Goal: Check status

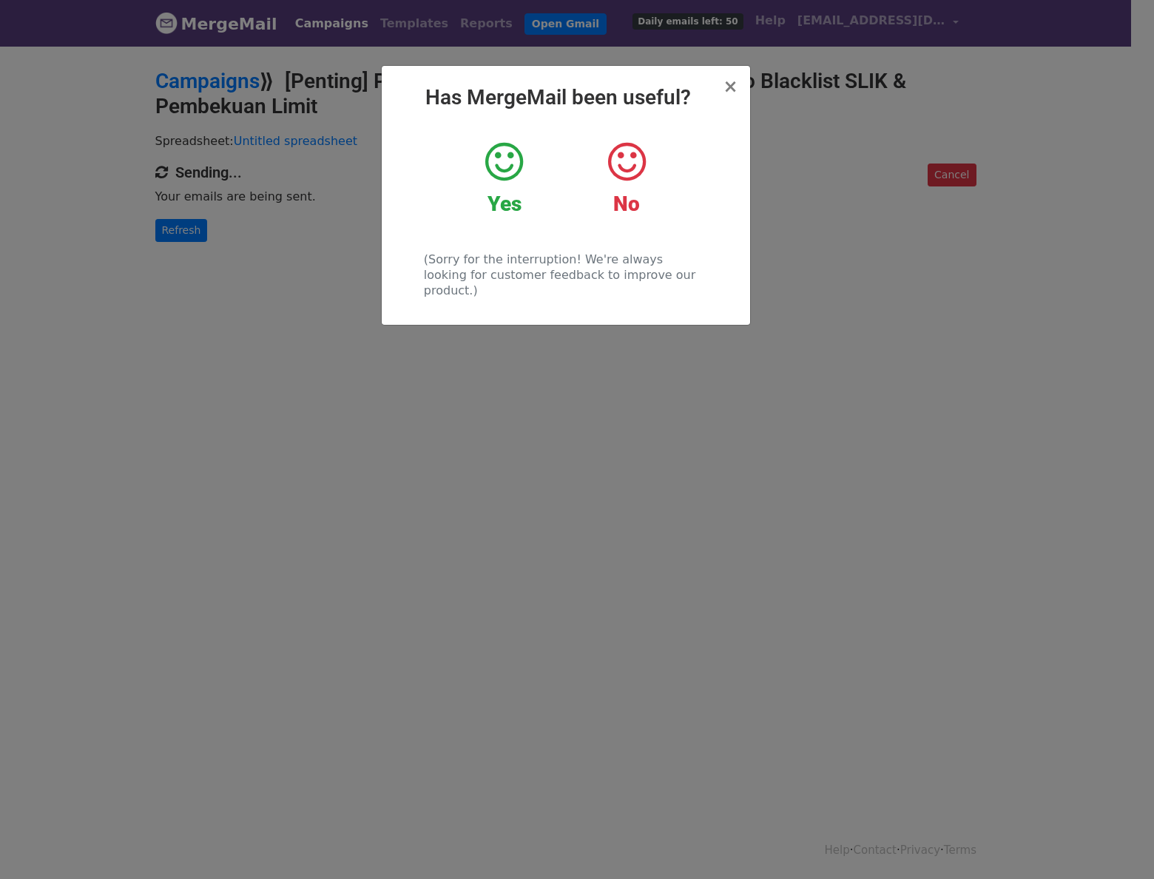
click at [723, 88] on h2 "Has MergeMail been useful?" at bounding box center [565, 97] width 345 height 25
click at [728, 92] on span "×" at bounding box center [730, 86] width 15 height 21
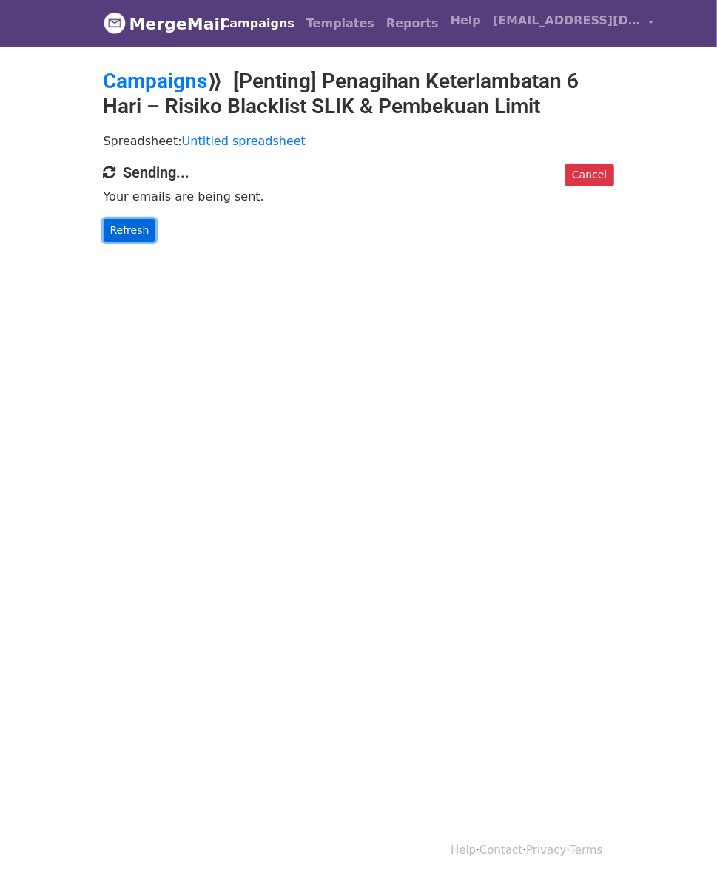
click at [104, 226] on link "Refresh" at bounding box center [130, 230] width 53 height 23
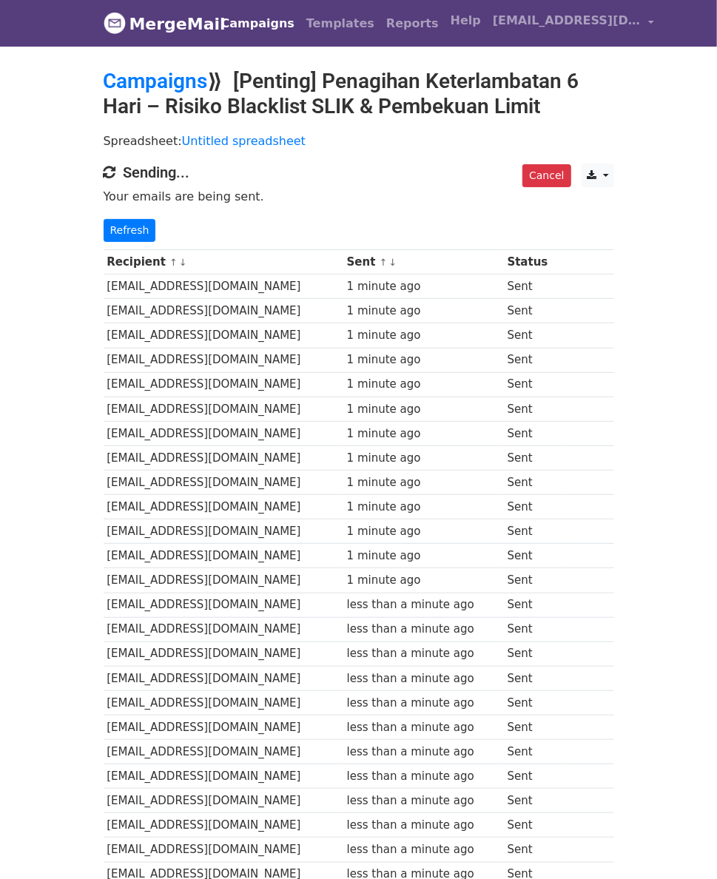
click at [92, 242] on div "Recipient ↑ ↓ Sent ↑ ↓ Status herminhidayah634@gmail.com 1 minute ago Sent novi…" at bounding box center [358, 876] width 532 height 1268
click at [104, 226] on link "Refresh" at bounding box center [130, 230] width 53 height 23
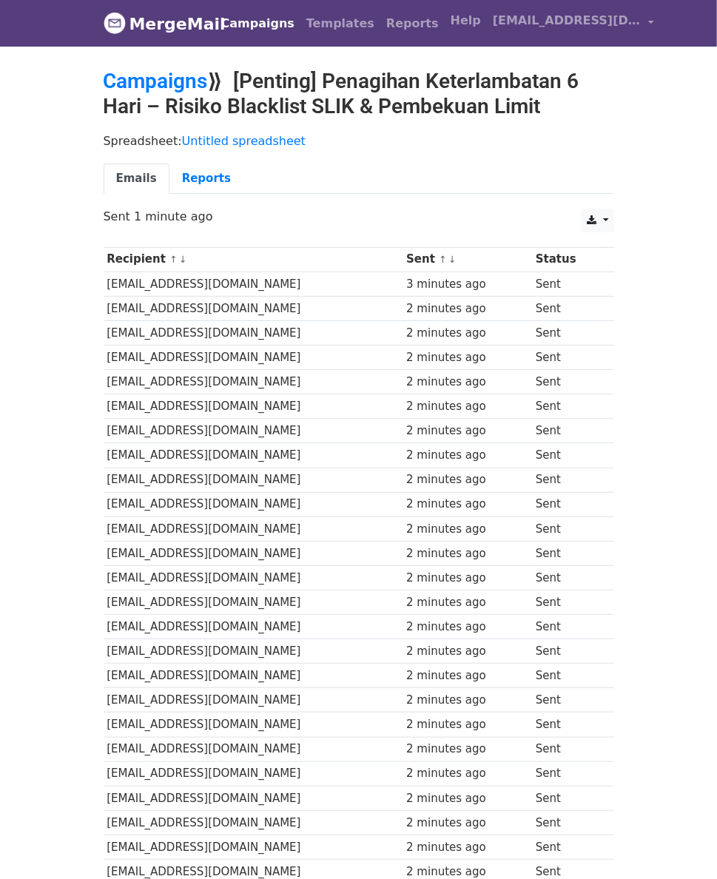
click at [271, 156] on div "Spreadsheet: Untitled spreadsheet Emails Reports" at bounding box center [358, 167] width 532 height 83
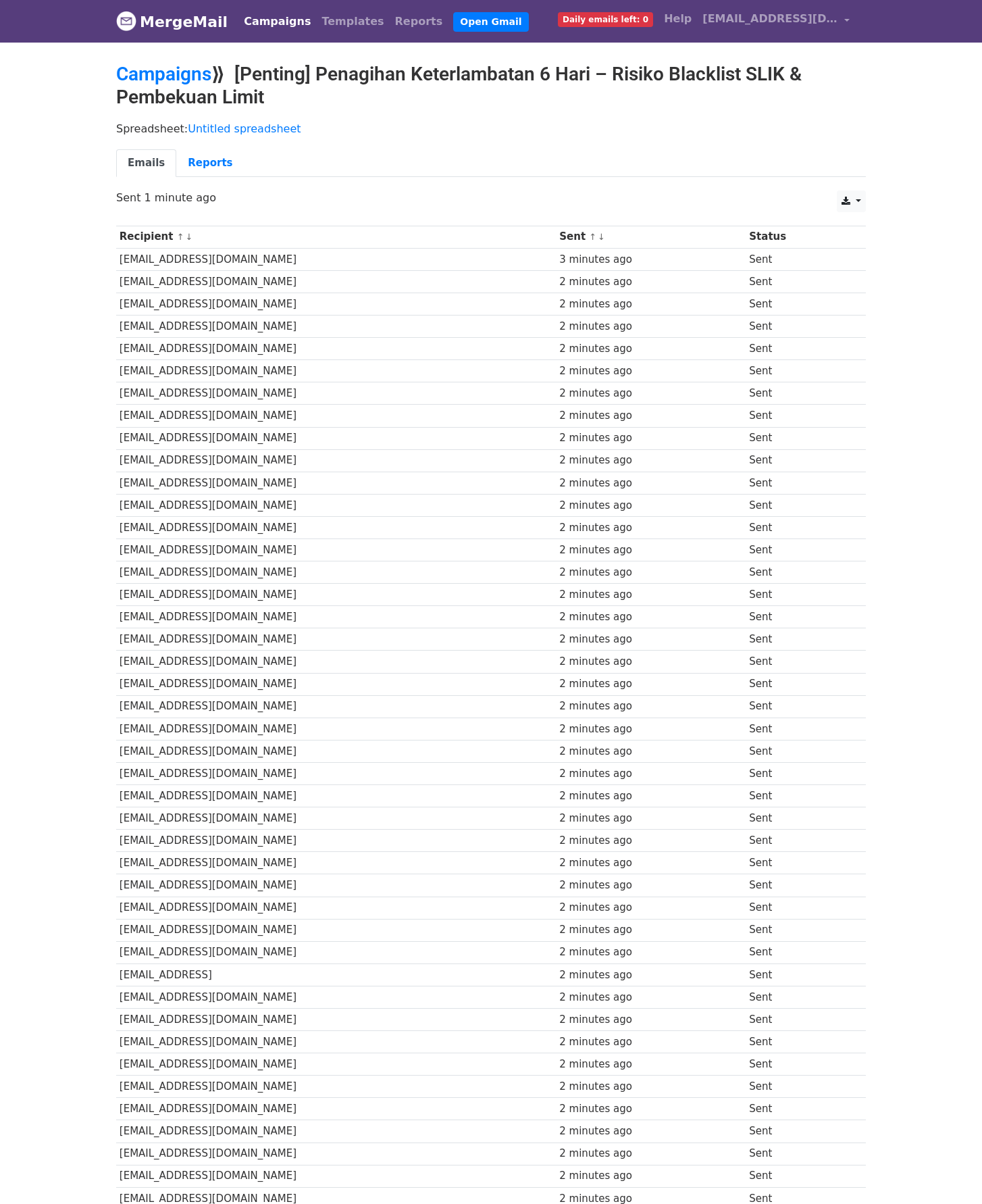
click at [654, 187] on div "Spreadsheet: Untitled spreadsheet Emails Reports" at bounding box center [491, 153] width 770 height 76
